Goal: Task Accomplishment & Management: Manage account settings

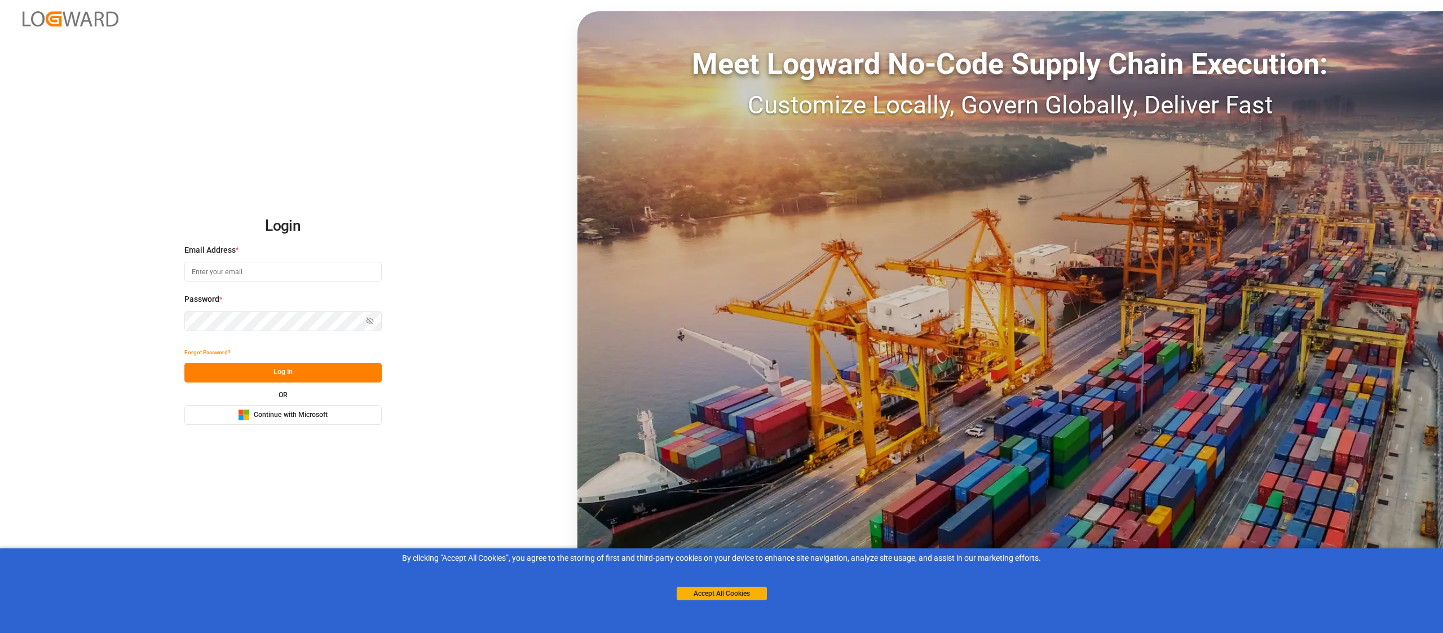
click at [303, 412] on span "Continue with Microsoft" at bounding box center [291, 415] width 74 height 10
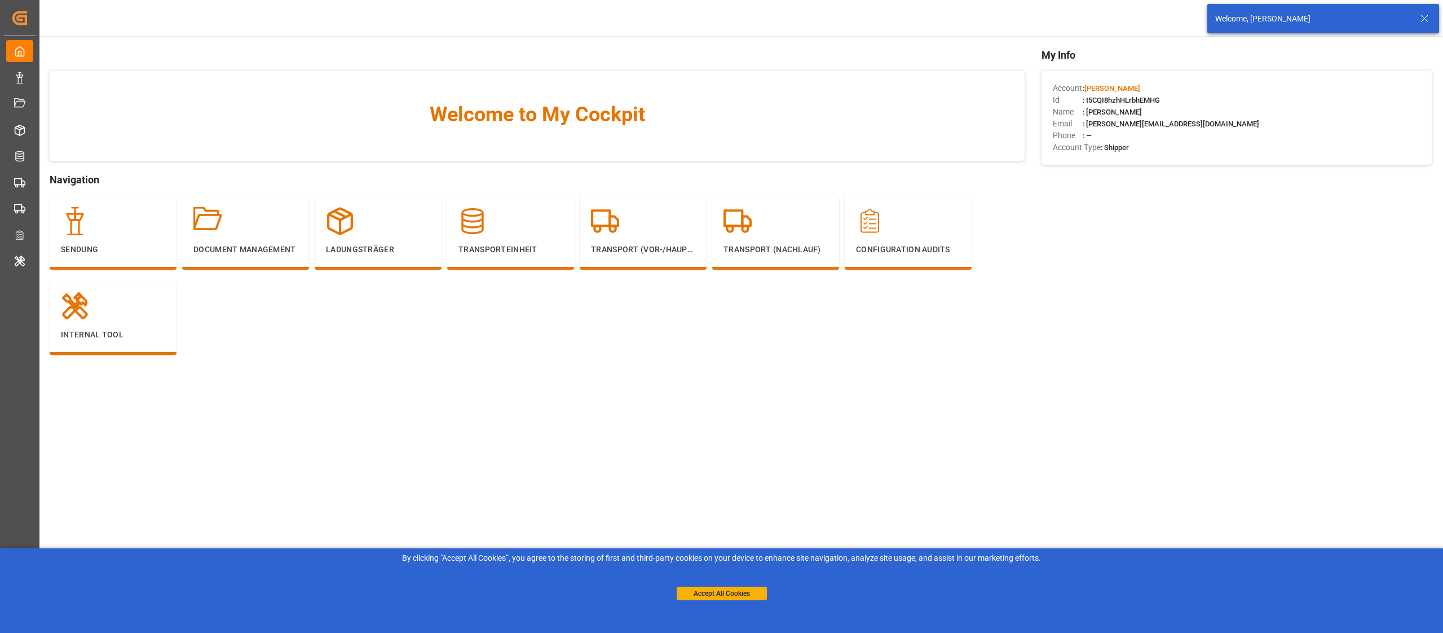
click at [1427, 17] on icon at bounding box center [1424, 19] width 14 height 14
click at [1294, 18] on div "[PERSON_NAME]" at bounding box center [1294, 18] width 108 height 16
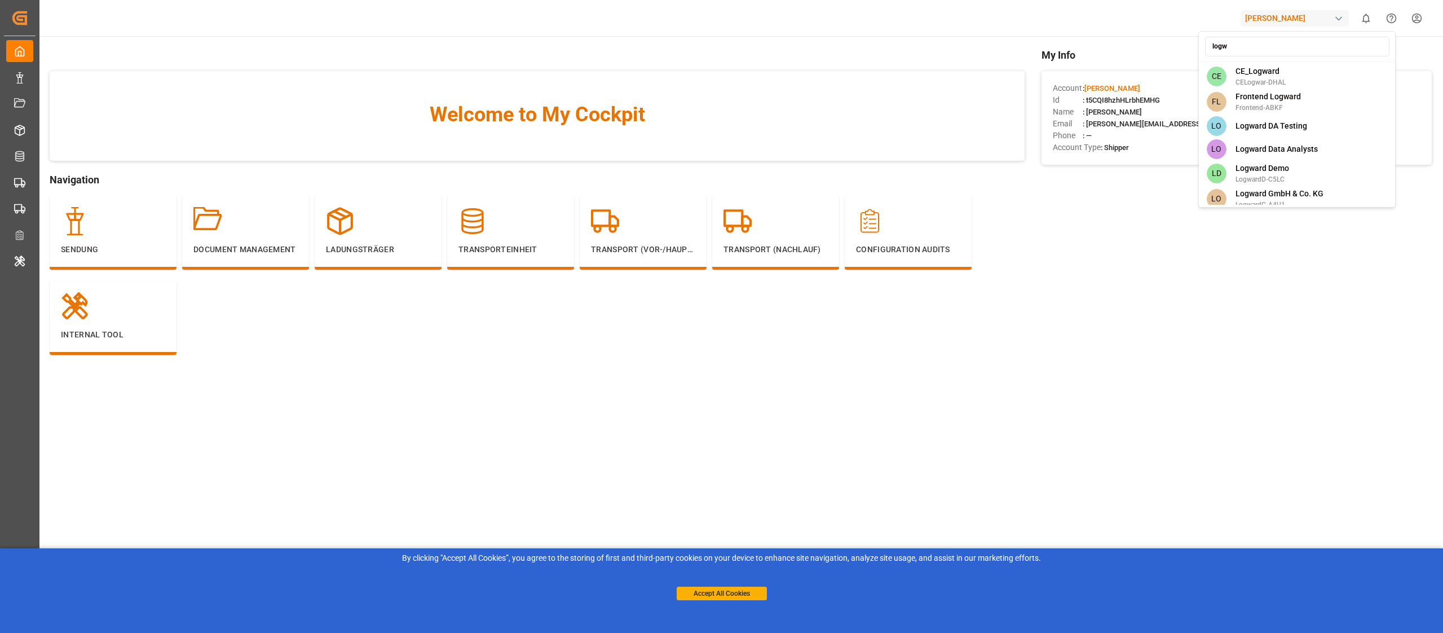
type input "logwa"
